Goal: Information Seeking & Learning: Learn about a topic

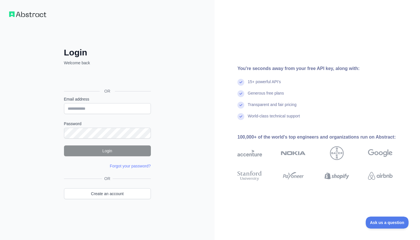
click at [116, 78] on div "Kirjaudu Google-tilillä. Avautuu uudelle välilehdelle" at bounding box center [107, 78] width 86 height 13
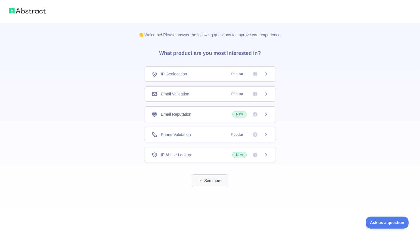
click at [210, 181] on button "See more" at bounding box center [210, 180] width 37 height 13
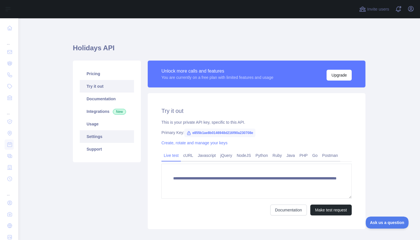
click at [108, 136] on link "Settings" at bounding box center [107, 136] width 54 height 13
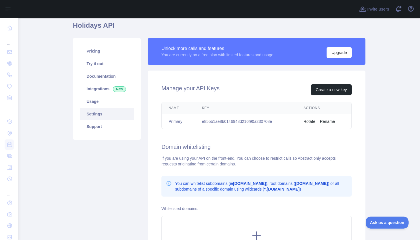
scroll to position [23, 0]
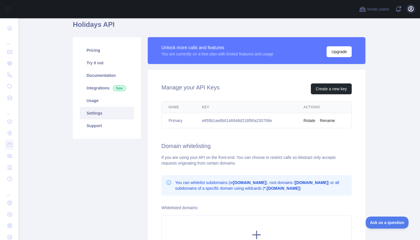
click at [410, 11] on icon "button" at bounding box center [411, 8] width 7 height 7
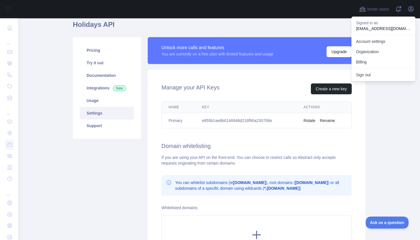
click at [382, 138] on main "Holidays API Pricing Try it out Documentation Integrations New Usage Settings S…" at bounding box center [219, 129] width 402 height 222
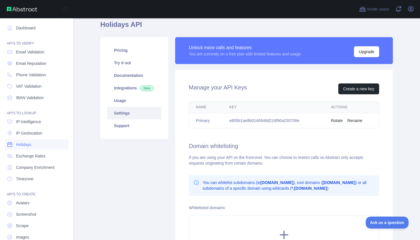
click at [28, 146] on span "Holidays" at bounding box center [23, 145] width 15 height 6
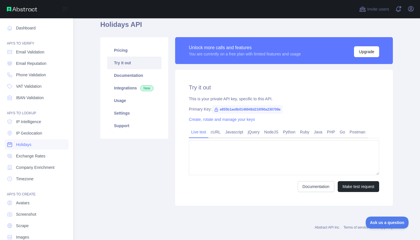
type textarea "**********"
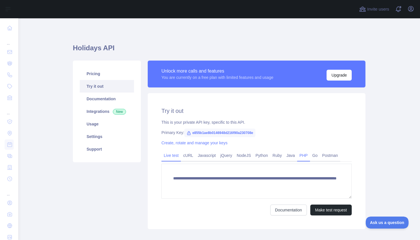
scroll to position [6, 0]
click at [100, 140] on link "Settings" at bounding box center [107, 136] width 54 height 13
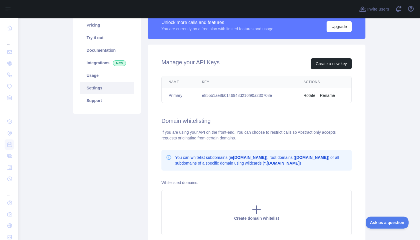
scroll to position [50, 0]
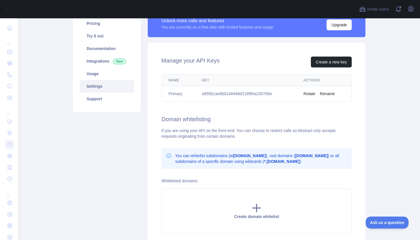
click at [265, 95] on td "e855b1ae8b0146948d216f90a230708e" at bounding box center [246, 93] width 102 height 15
click at [259, 94] on td "e855b1ae8b0146948d216f90a230708e" at bounding box center [246, 93] width 102 height 15
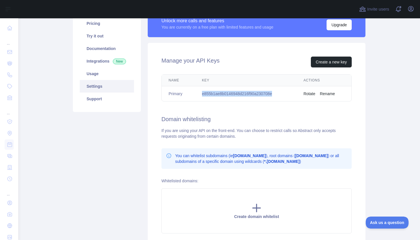
copy td "e855b1ae8b0146948d216f90a230708e"
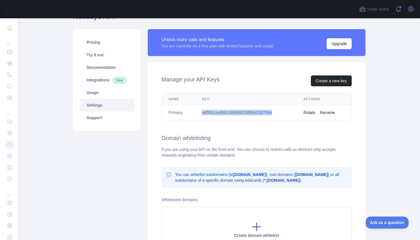
scroll to position [31, 0]
click at [286, 67] on div "Manage your API Keys Create a new key Name Key Actions Primary e855b1ae8b014694…" at bounding box center [257, 164] width 218 height 205
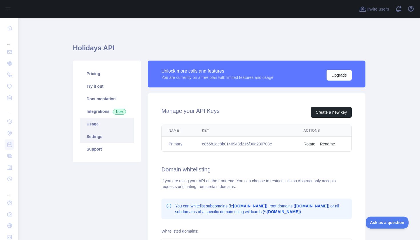
scroll to position [0, 0]
click at [103, 116] on link "Integrations New" at bounding box center [107, 111] width 54 height 13
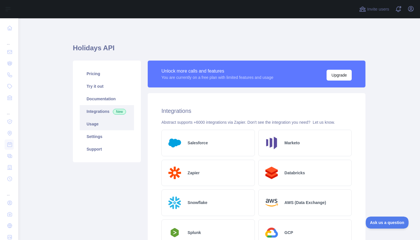
click at [98, 128] on link "Usage" at bounding box center [107, 124] width 54 height 13
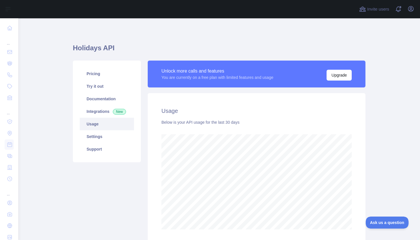
scroll to position [26, 0]
click at [110, 91] on link "Try it out" at bounding box center [107, 86] width 54 height 13
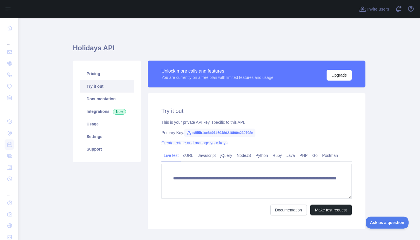
scroll to position [6, 0]
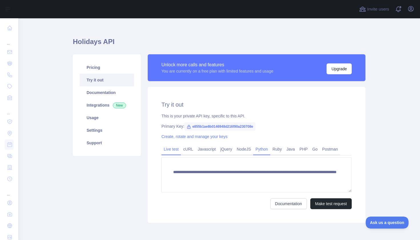
click at [270, 148] on link "Python" at bounding box center [261, 149] width 17 height 9
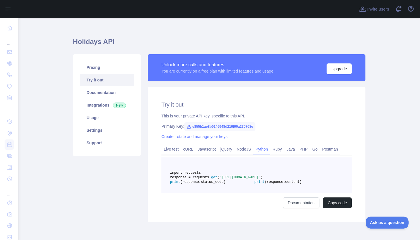
scroll to position [20, 0]
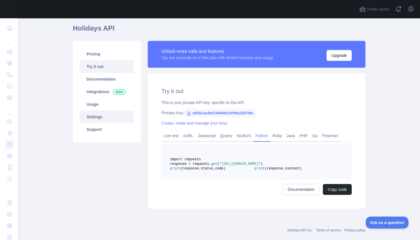
click at [113, 121] on link "Settings" at bounding box center [107, 117] width 54 height 13
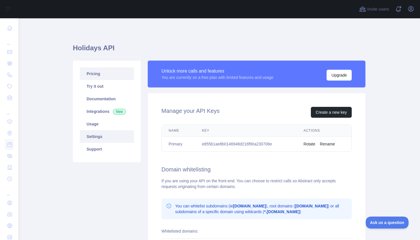
click at [94, 70] on link "Pricing" at bounding box center [107, 74] width 54 height 13
